Goal: Task Accomplishment & Management: Use online tool/utility

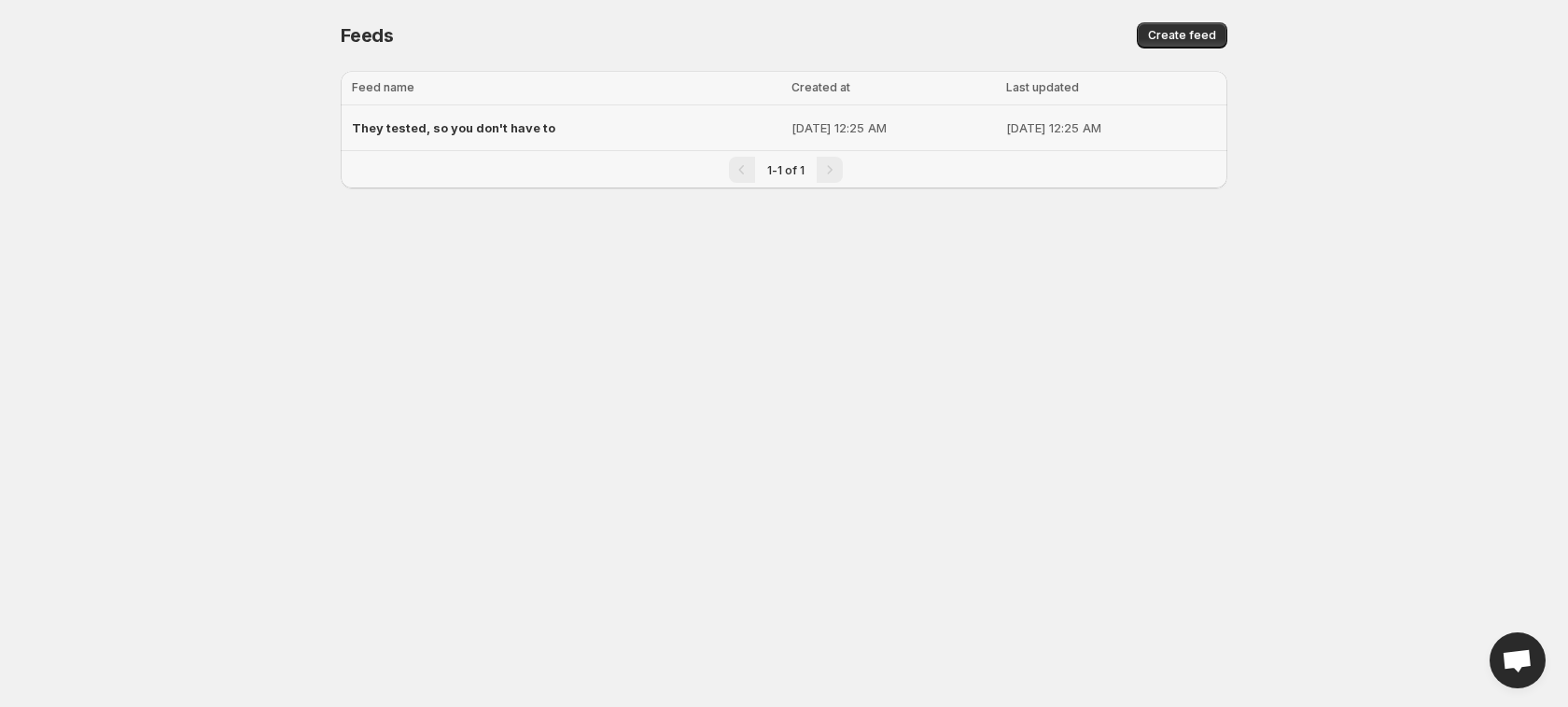
click at [542, 122] on span "They tested, so you don't have to" at bounding box center [453, 128] width 203 height 15
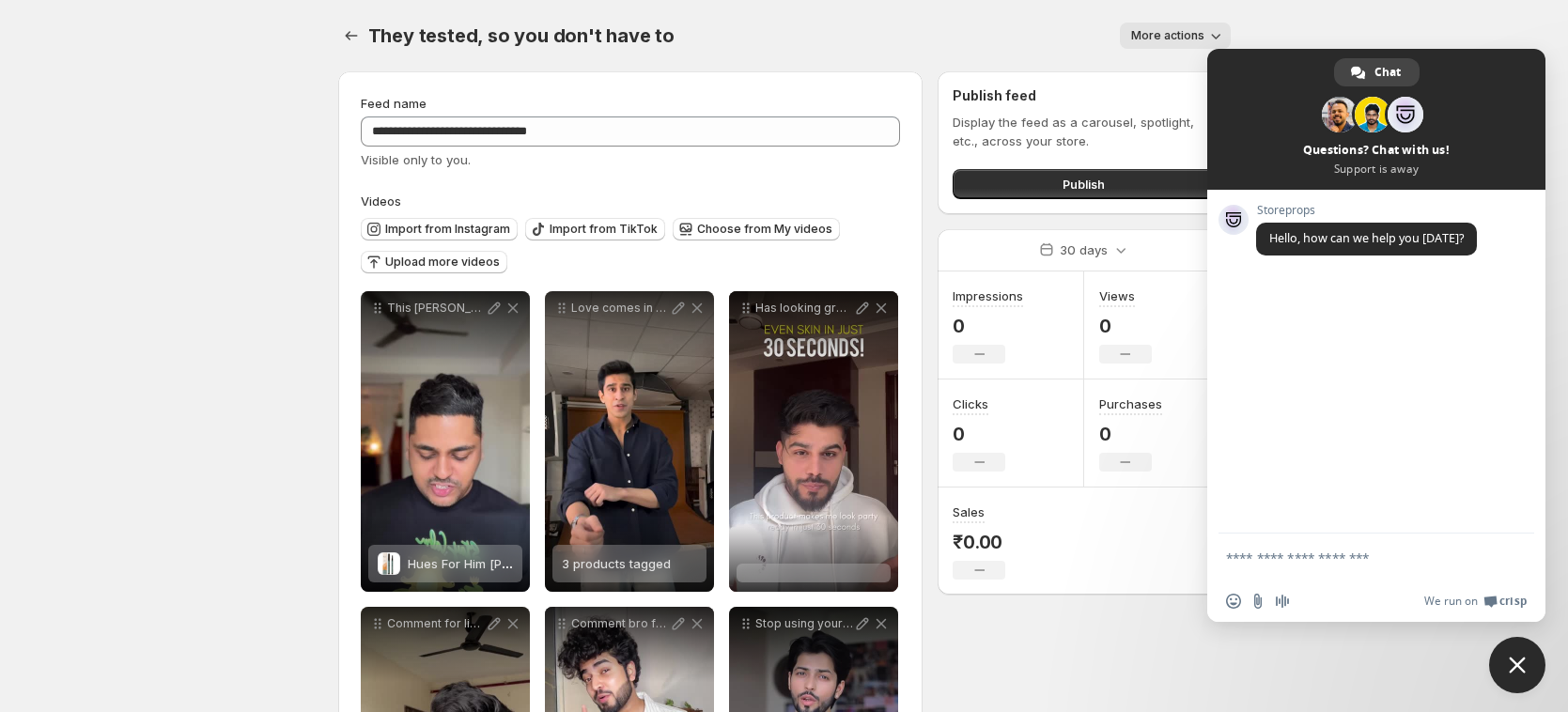
click at [1152, 19] on div "They tested, so you don't have to. This page is ready They tested, so you don't…" at bounding box center [784, 36] width 892 height 72
click at [1162, 39] on span "More actions" at bounding box center [1167, 36] width 74 height 15
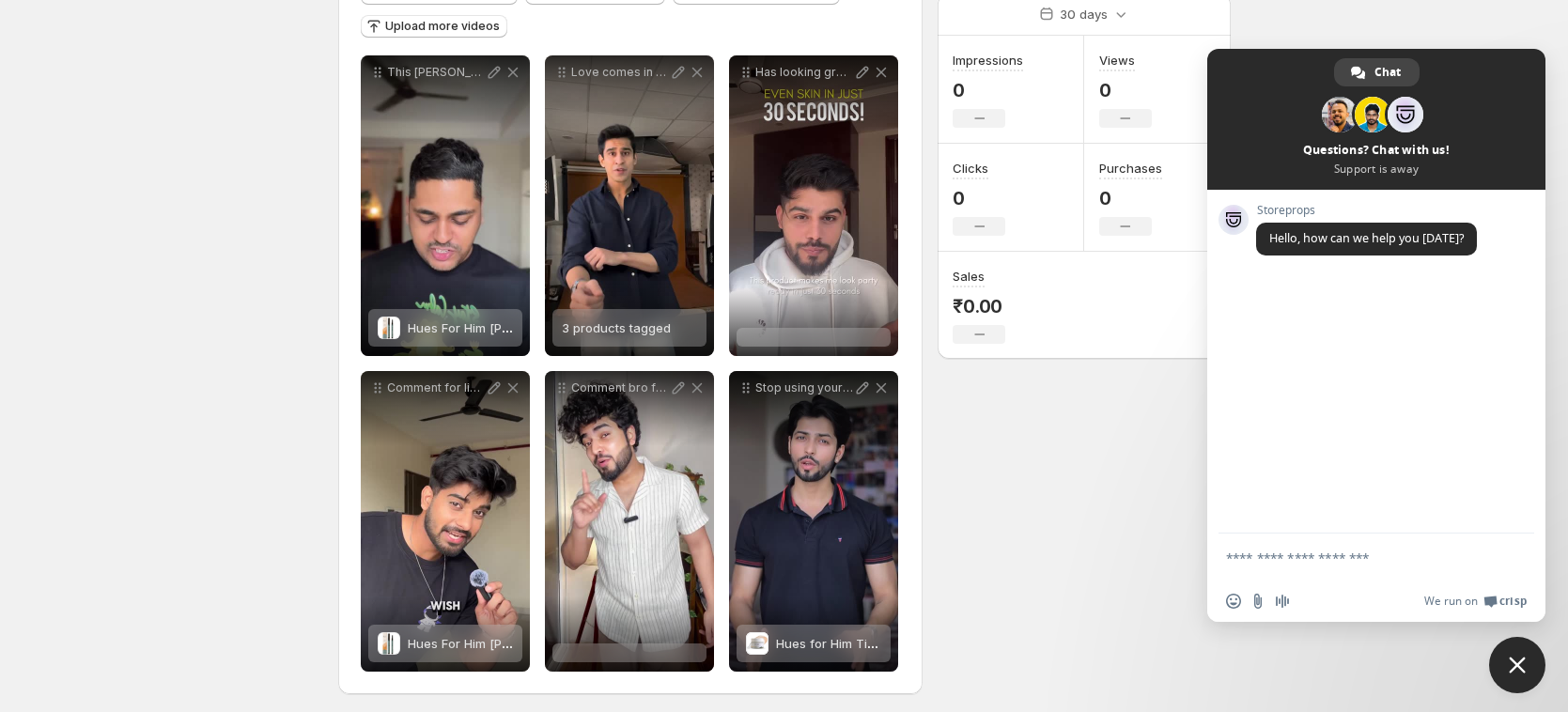
scroll to position [240, 0]
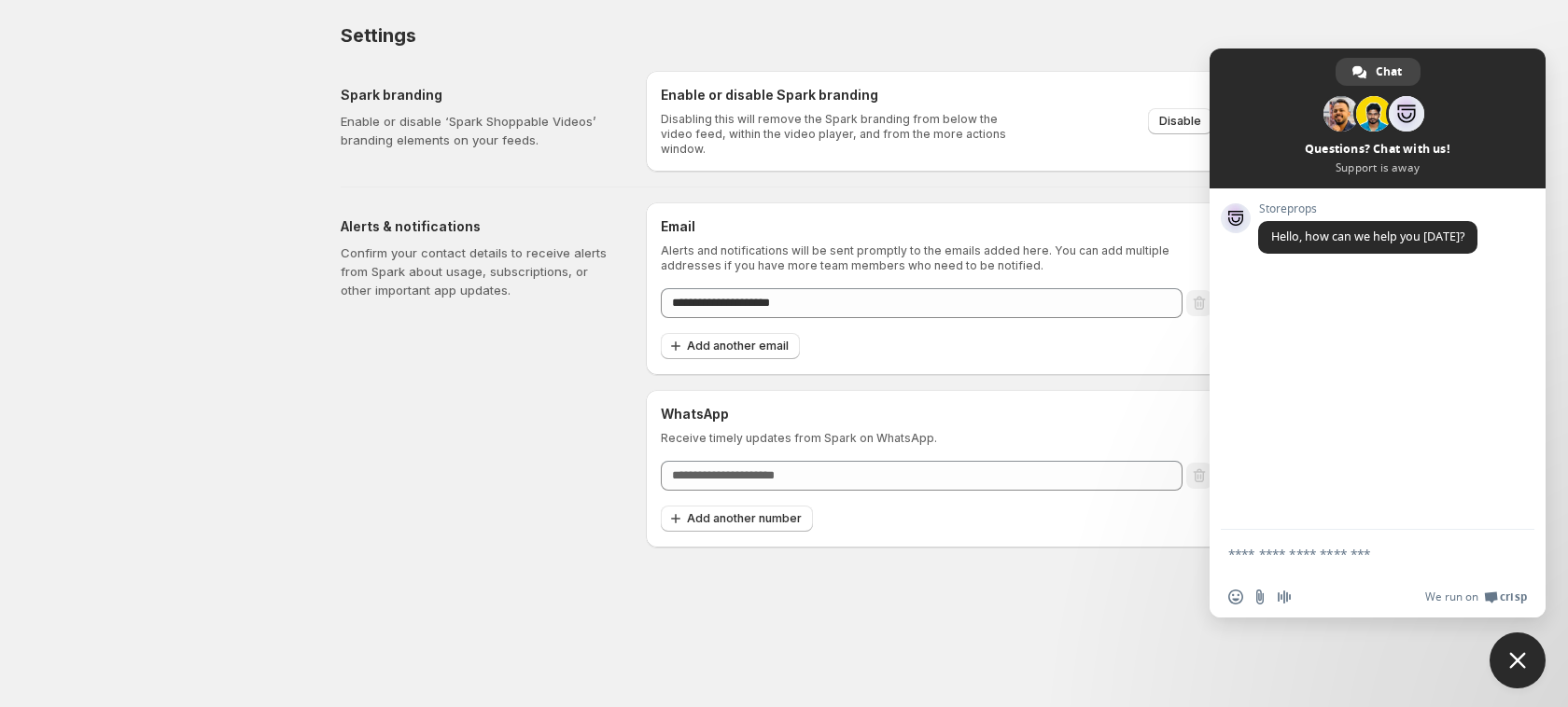
drag, startPoint x: 1519, startPoint y: 665, endPoint x: 1526, endPoint y: 681, distance: 17.5
click at [1526, 682] on span "Close chat" at bounding box center [1517, 660] width 56 height 56
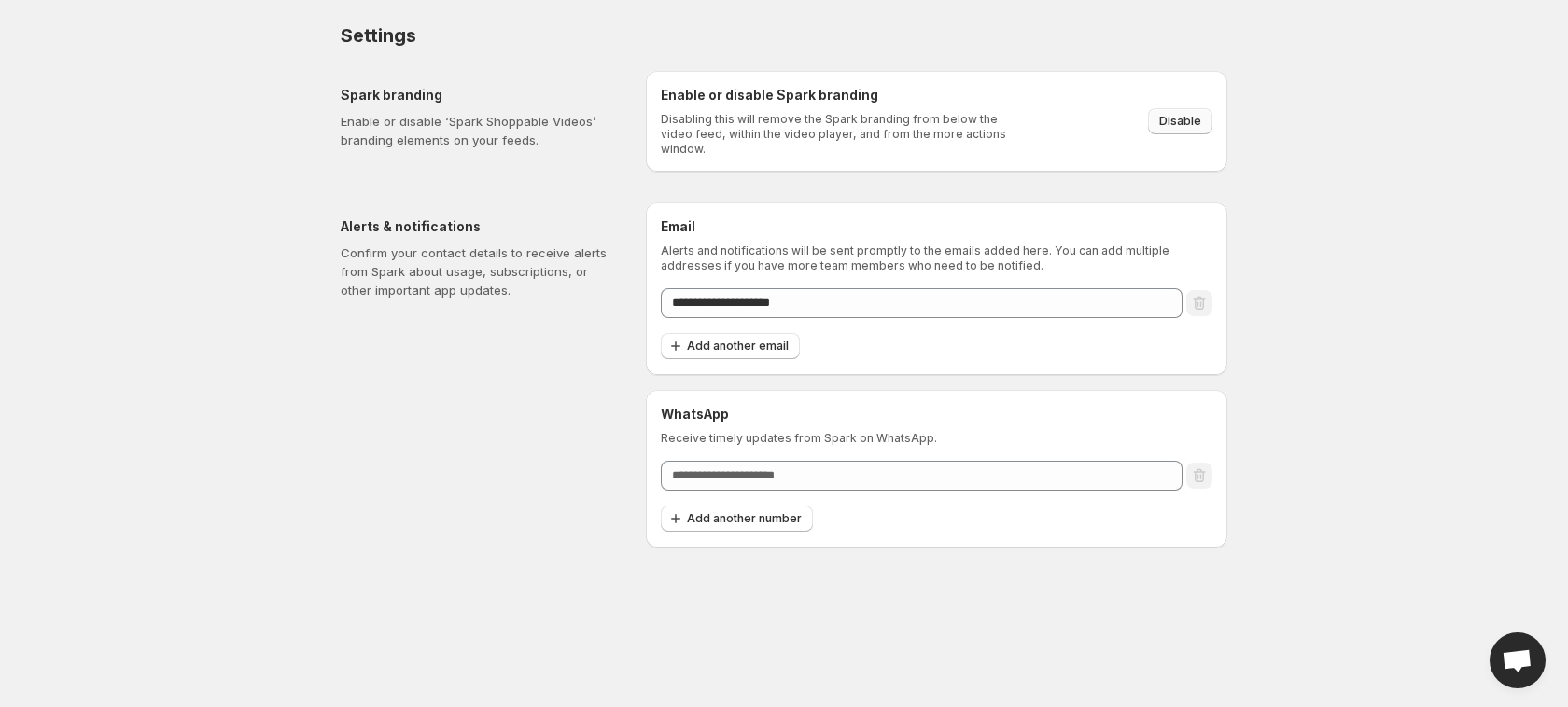
click at [1190, 114] on span "Disable" at bounding box center [1179, 122] width 42 height 15
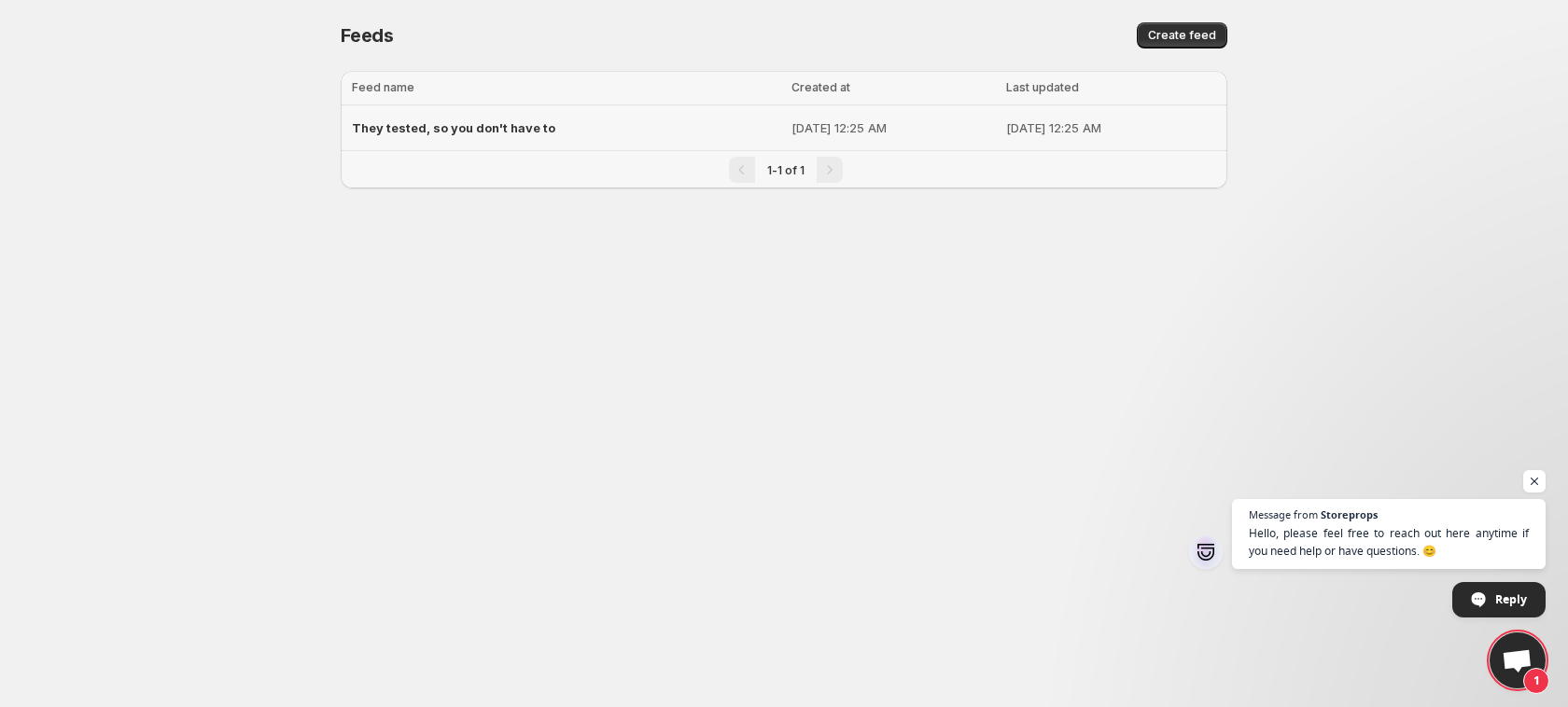
click at [524, 124] on span "They tested, so you don't have to" at bounding box center [453, 128] width 203 height 15
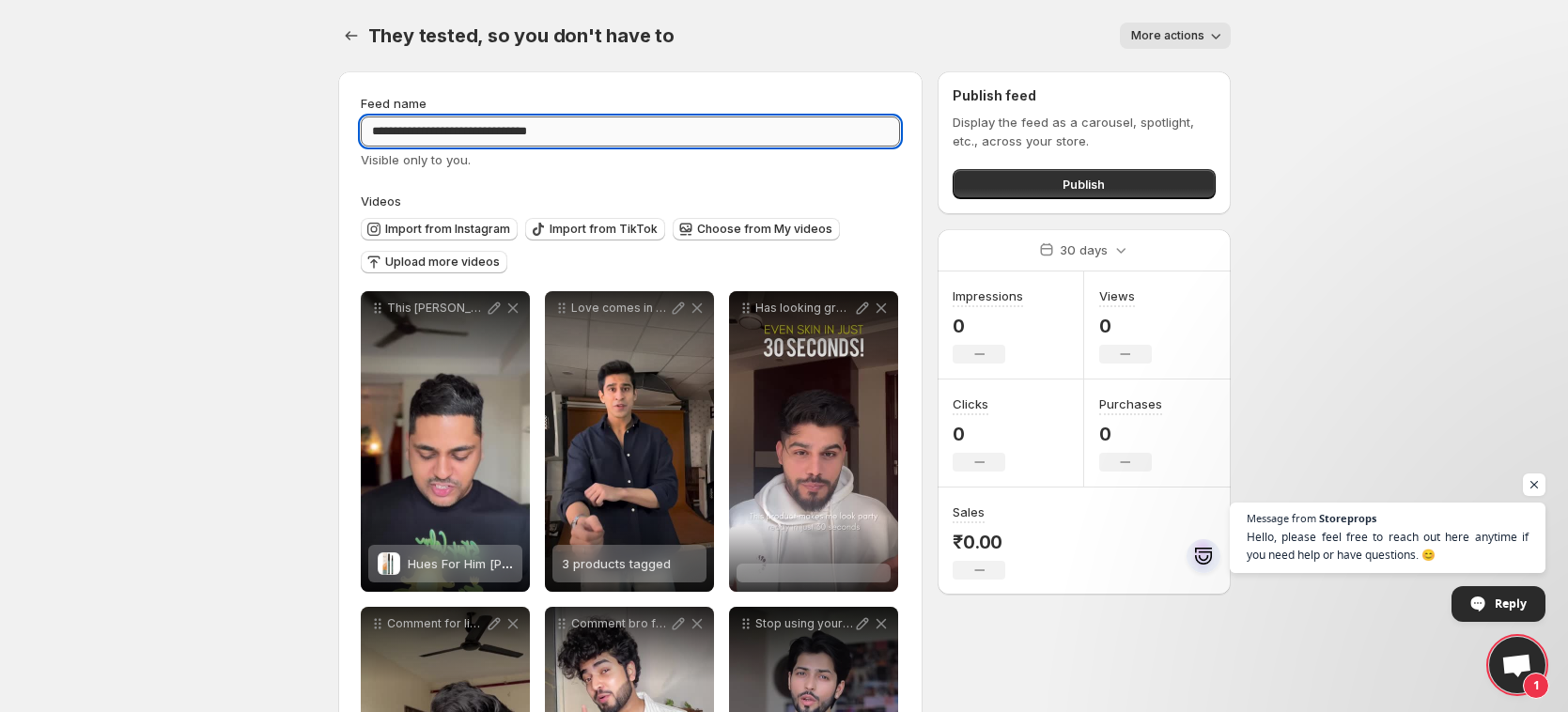
click at [488, 122] on input "**********" at bounding box center [631, 132] width 540 height 30
click at [736, 190] on div "**********" at bounding box center [631, 501] width 540 height 814
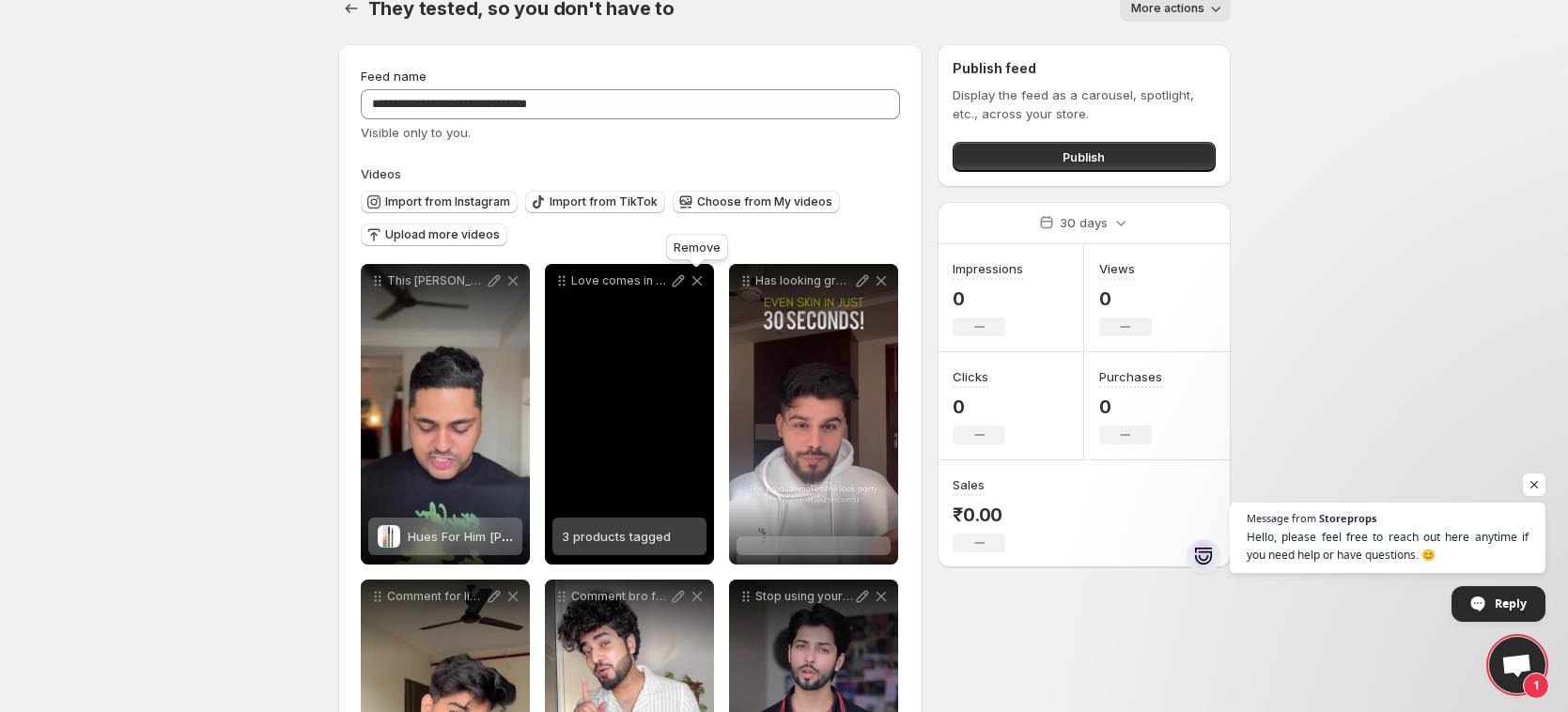
scroll to position [30, 0]
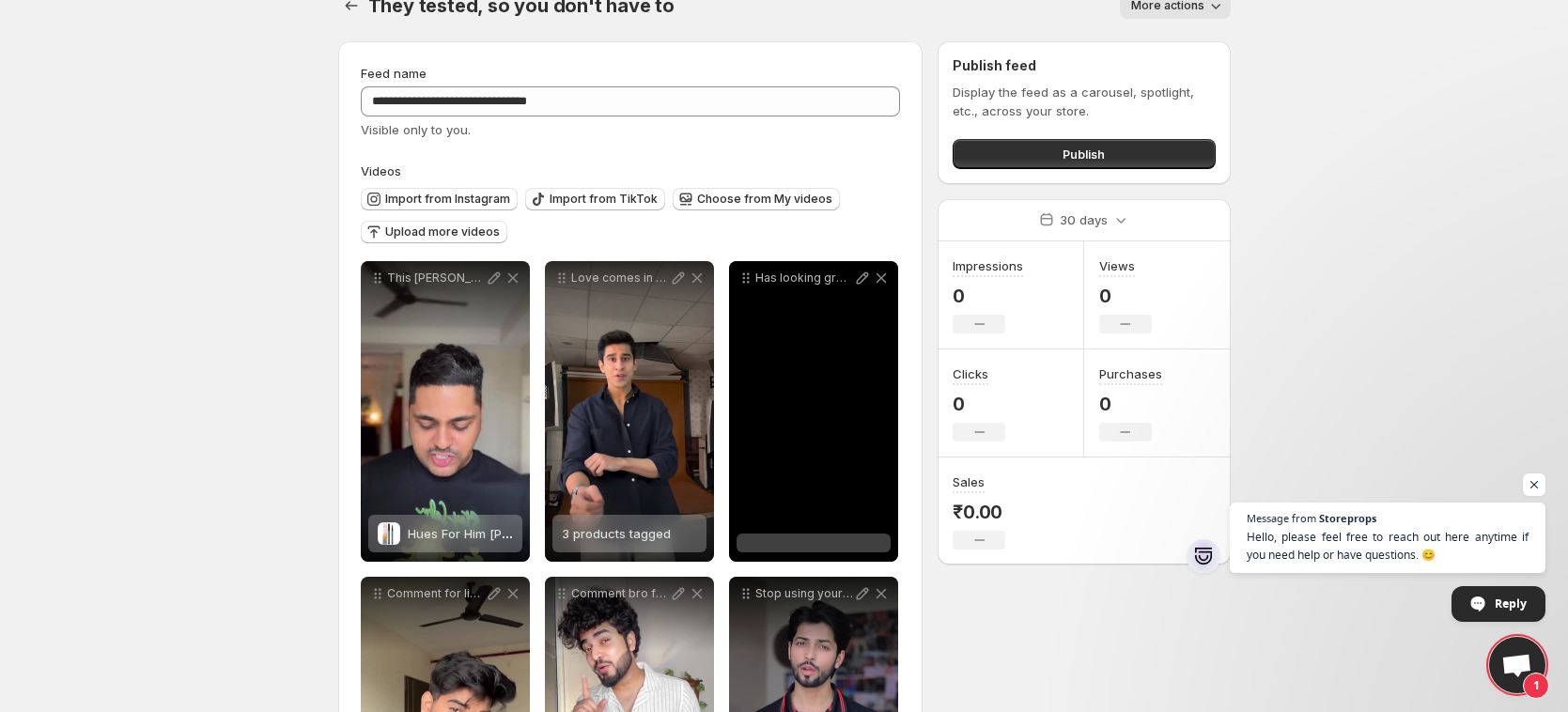
click at [797, 538] on div at bounding box center [813, 543] width 154 height 19
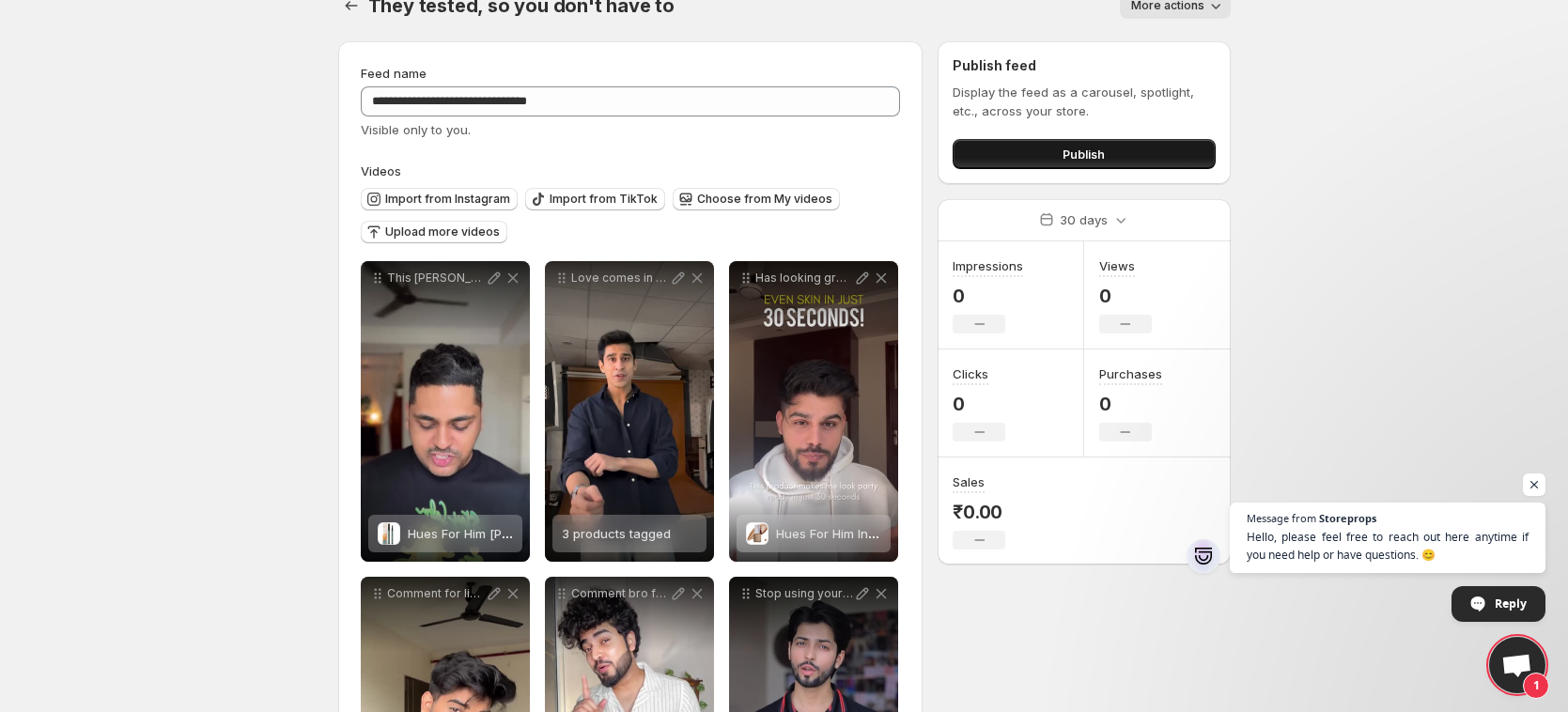
click at [1107, 161] on button "Publish" at bounding box center [1083, 154] width 262 height 30
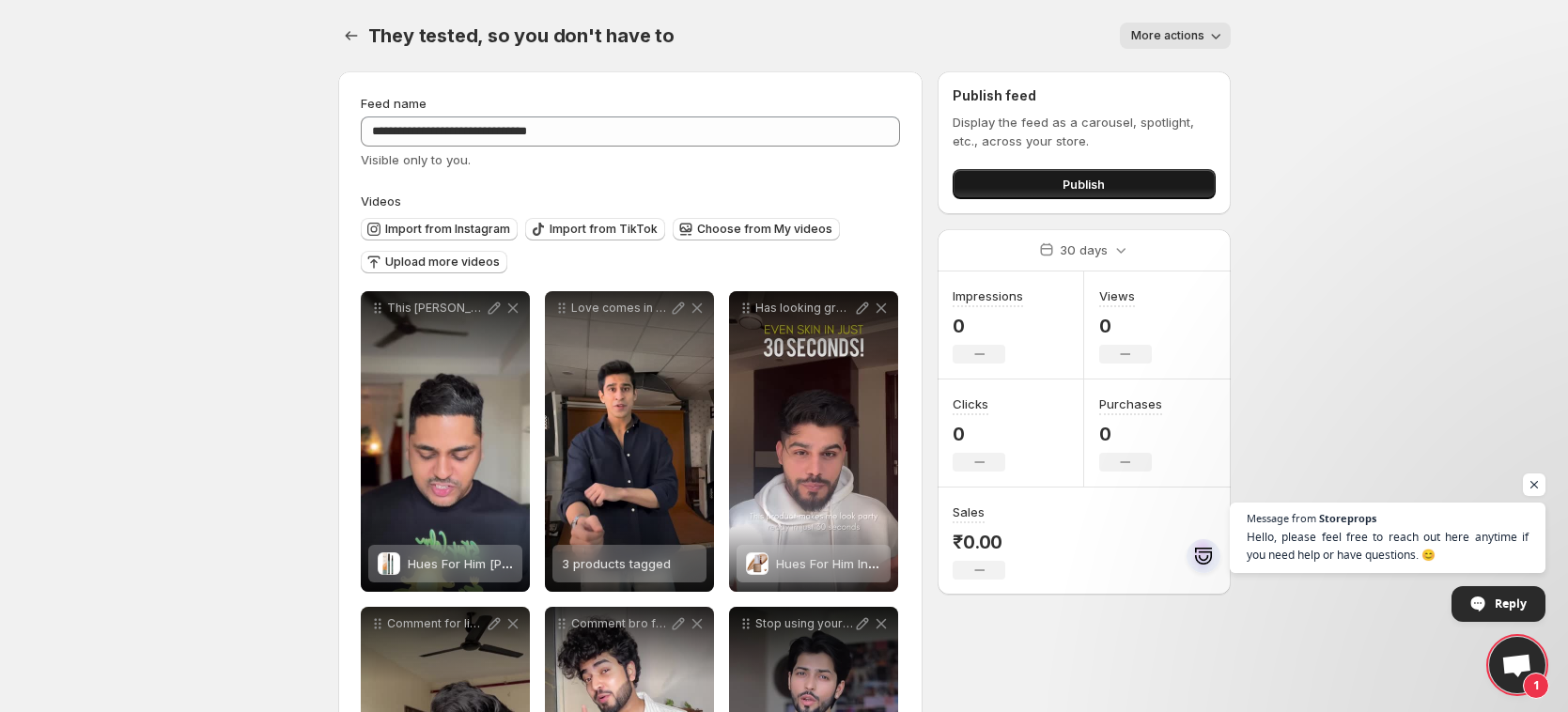
click at [1131, 181] on button "Publish" at bounding box center [1083, 184] width 262 height 30
